Goal: Information Seeking & Learning: Learn about a topic

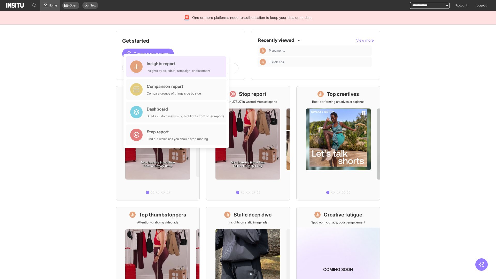
click at [177, 67] on div "Insights report Insights by ad, adset, campaign, or placement" at bounding box center [179, 66] width 64 height 12
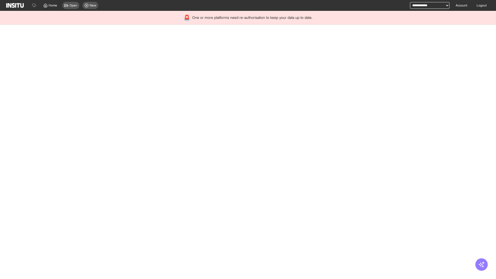
select select "**"
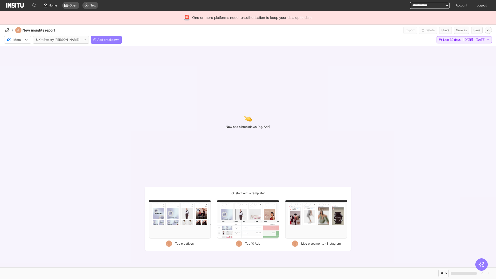
click at [452, 40] on span "Last 30 days - [DATE] - [DATE]" at bounding box center [464, 40] width 42 height 4
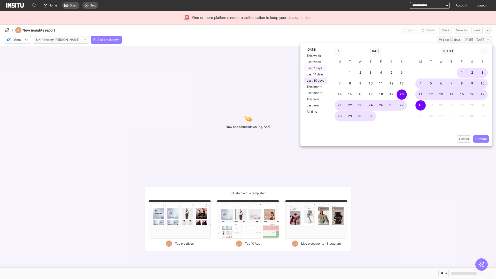
click at [315, 68] on button "Last 7 days" at bounding box center [315, 68] width 24 height 6
